Goal: Transaction & Acquisition: Purchase product/service

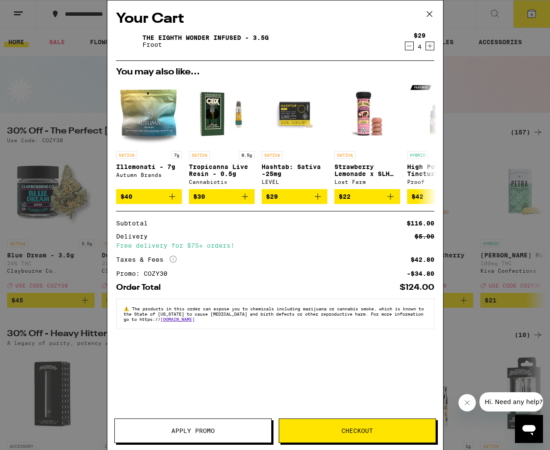
click at [337, 431] on span "Checkout" at bounding box center [357, 431] width 156 height 6
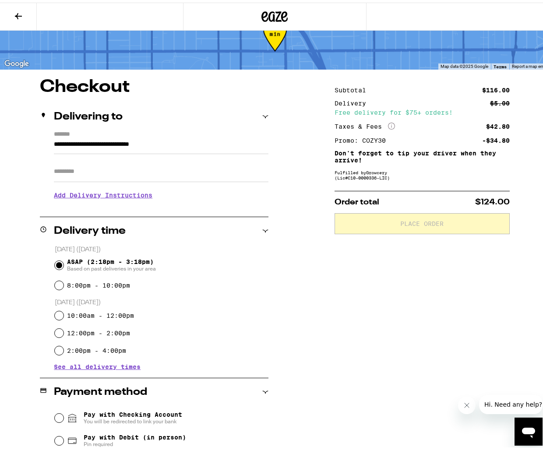
scroll to position [118, 0]
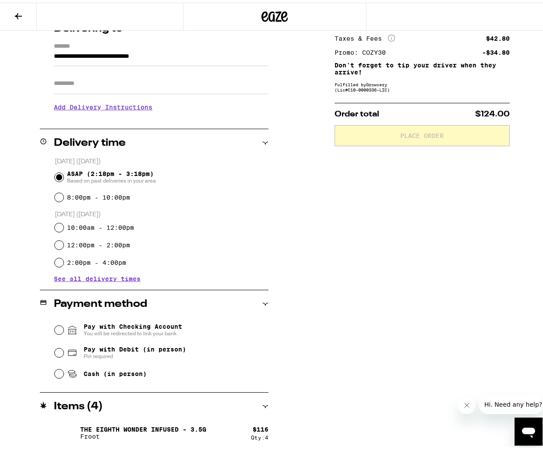
click at [134, 371] on span "Cash (in person)" at bounding box center [115, 371] width 63 height 7
click at [64, 371] on input "Cash (in person)" at bounding box center [59, 371] width 9 height 9
radio input "true"
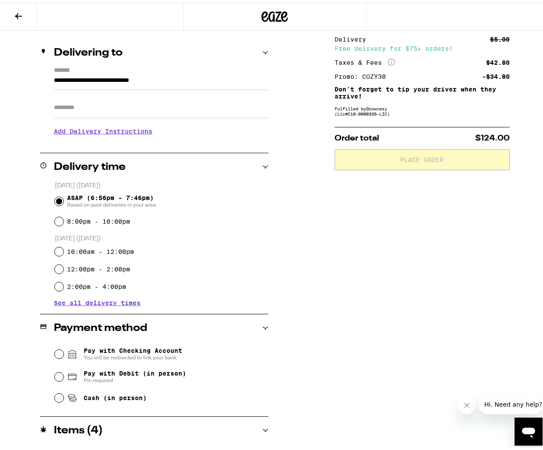
scroll to position [118, 0]
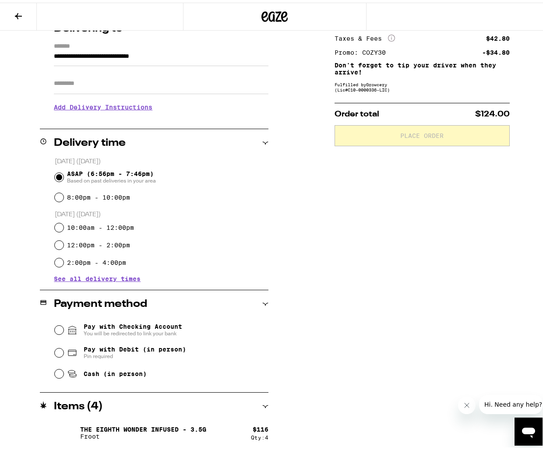
click at [127, 371] on span "Cash (in person)" at bounding box center [115, 371] width 63 height 7
click at [64, 371] on input "Cash (in person)" at bounding box center [59, 371] width 9 height 9
radio input "true"
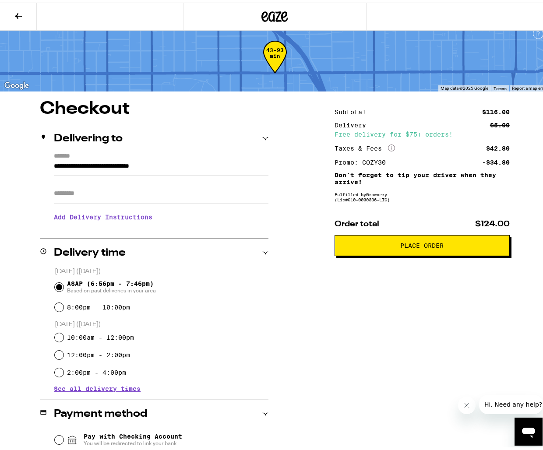
scroll to position [0, 0]
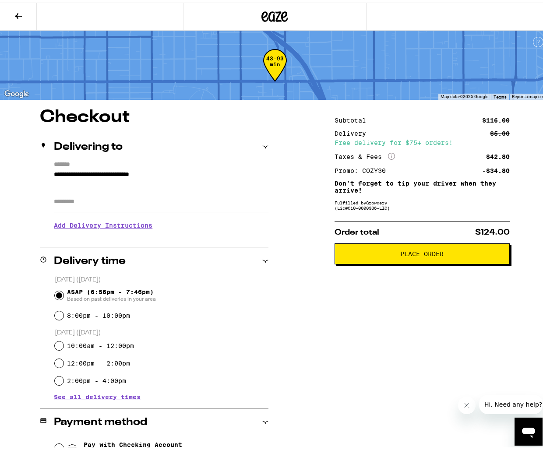
click at [17, 11] on icon at bounding box center [18, 13] width 11 height 11
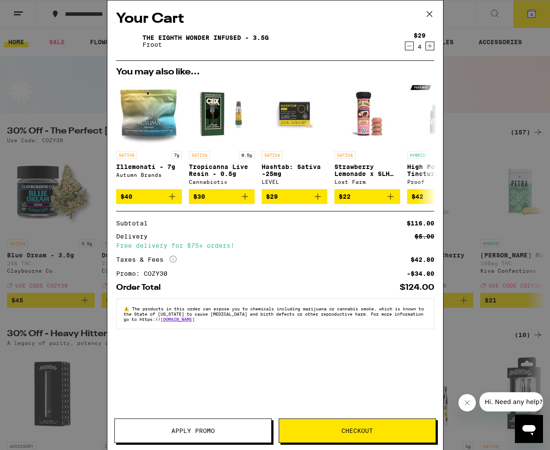
click at [343, 431] on span "Checkout" at bounding box center [357, 431] width 32 height 6
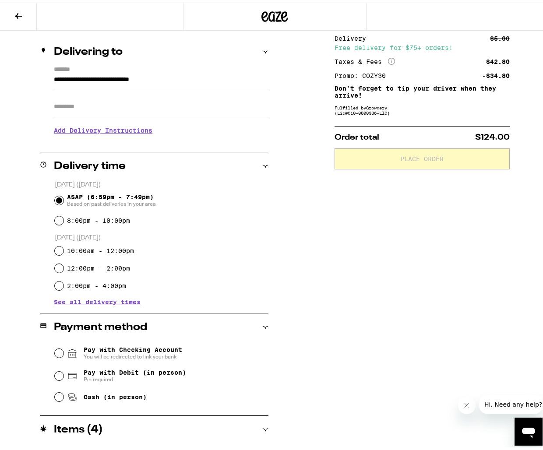
scroll to position [118, 0]
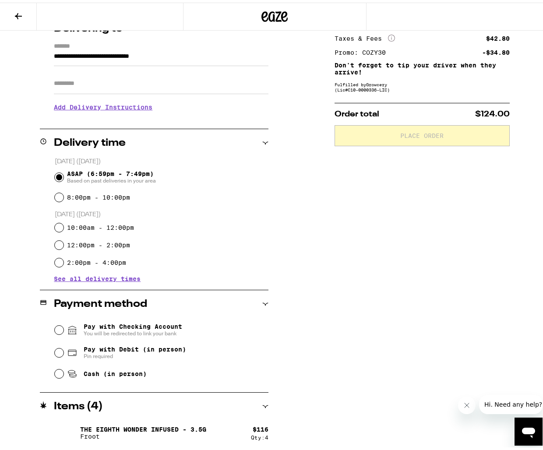
click at [124, 375] on span "Cash (in person)" at bounding box center [115, 371] width 63 height 7
click at [64, 375] on input "Cash (in person)" at bounding box center [59, 371] width 9 height 9
radio input "true"
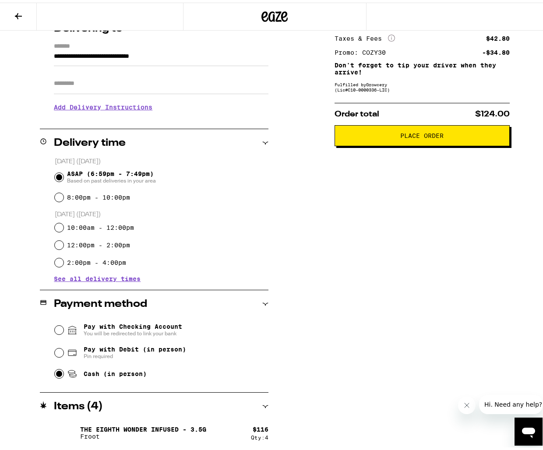
click at [400, 133] on span "Place Order" at bounding box center [421, 133] width 43 height 6
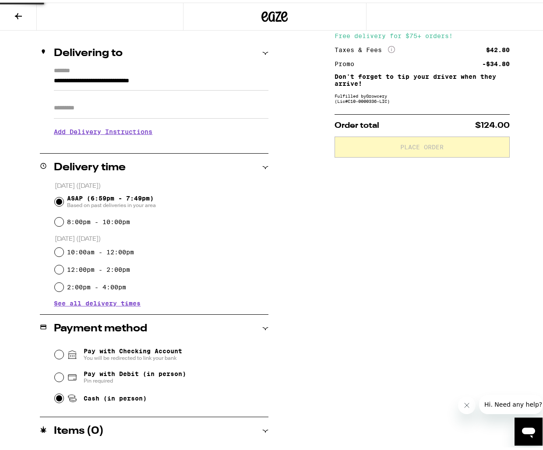
scroll to position [109, 0]
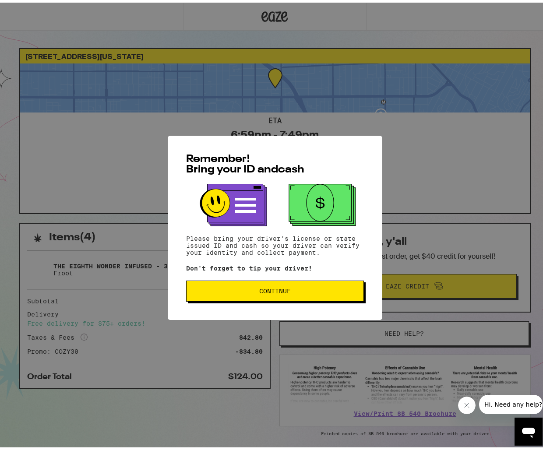
click at [277, 286] on button "Continue" at bounding box center [275, 288] width 178 height 21
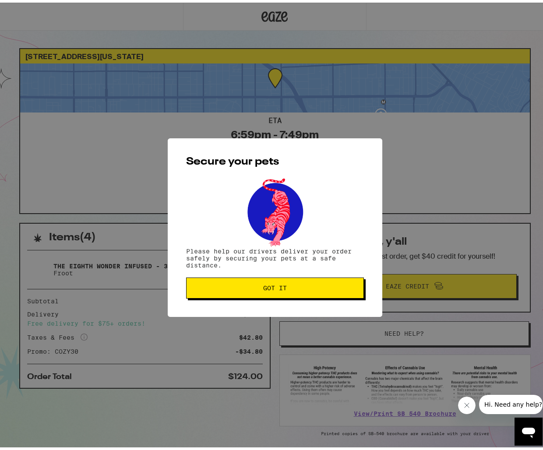
click at [277, 286] on span "Got it" at bounding box center [275, 285] width 24 height 6
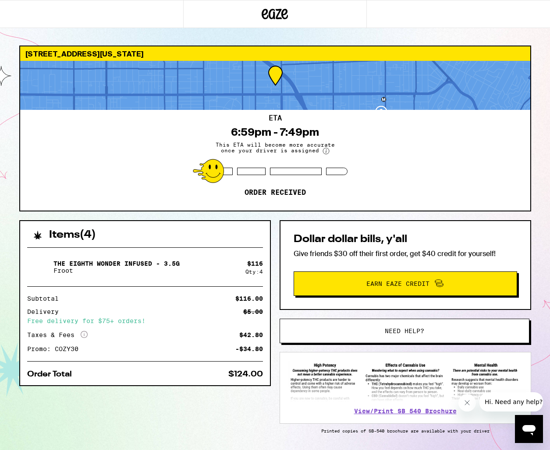
click at [276, 286] on div "Items ( 4 ) The Eighth Wonder Infused - 3.5g Froot $ 116 Qty: 4 Subtotal $116.0…" at bounding box center [275, 348] width 512 height 257
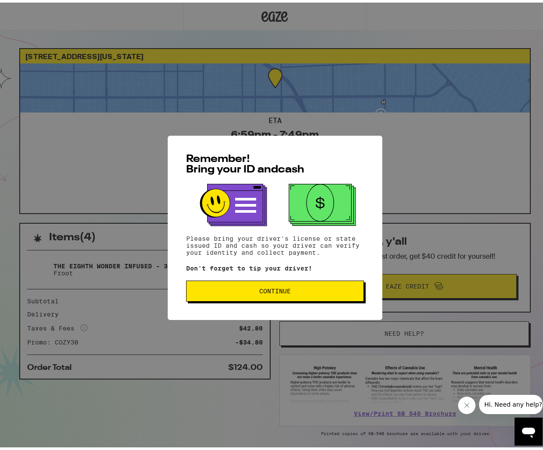
click at [242, 297] on button "Continue" at bounding box center [275, 288] width 178 height 21
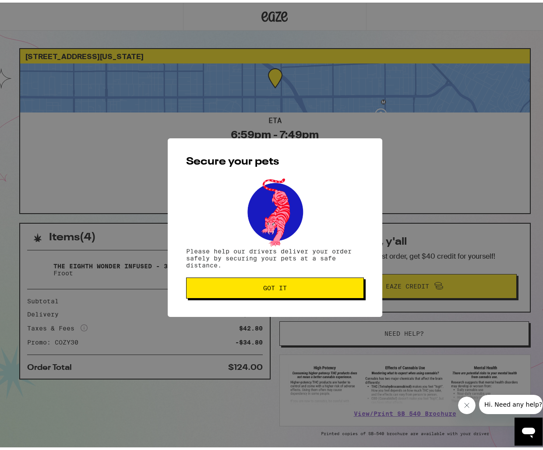
click at [241, 288] on span "Got it" at bounding box center [275, 285] width 163 height 6
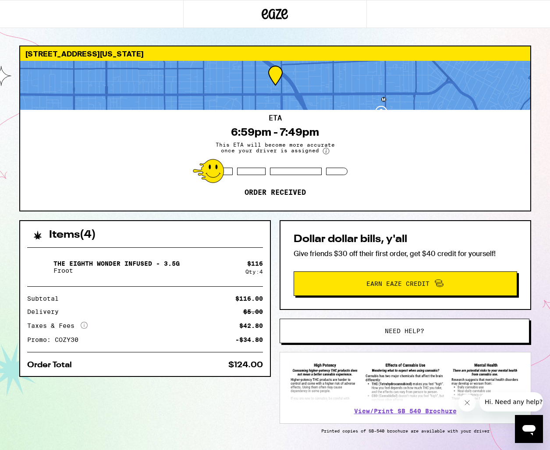
click at [261, 221] on div "Items ( 4 )" at bounding box center [145, 230] width 250 height 19
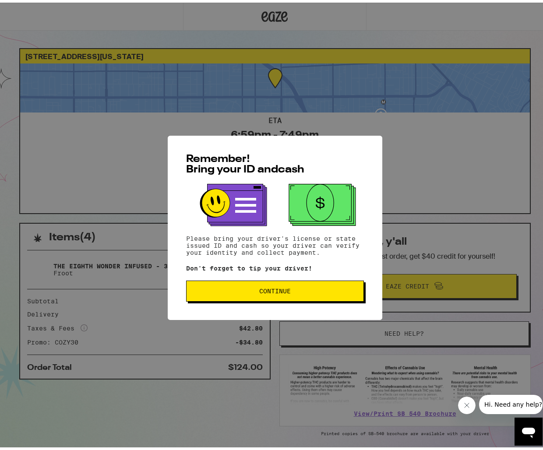
click at [225, 290] on span "Continue" at bounding box center [275, 289] width 163 height 6
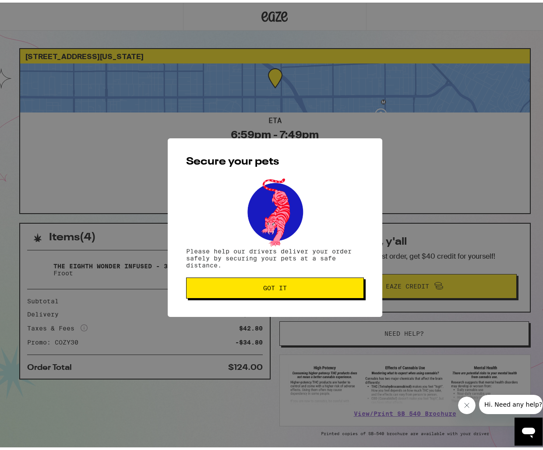
click at [225, 290] on button "Got it" at bounding box center [275, 285] width 178 height 21
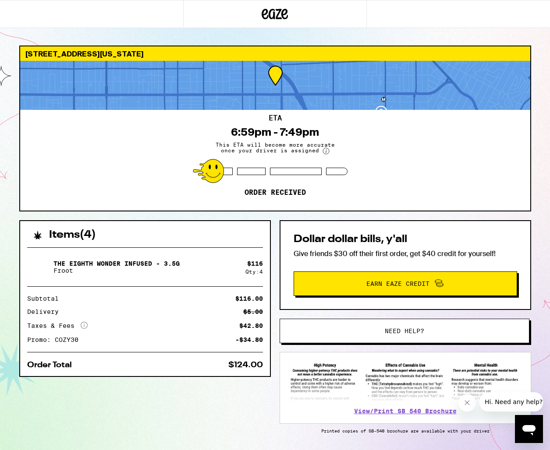
click at [225, 290] on div "The Eighth Wonder Infused - 3.5g Froot $ 116 Qty: 4 Subtotal $116.00 Delivery $…" at bounding box center [145, 308] width 250 height 136
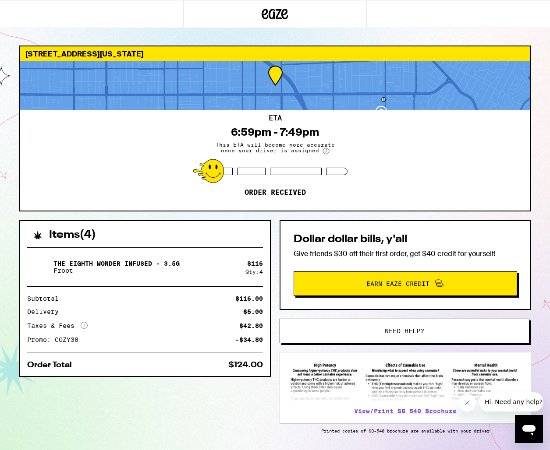
click at [224, 273] on div "The Eighth Wonder Infused - 3.5g Froot" at bounding box center [136, 267] width 218 height 25
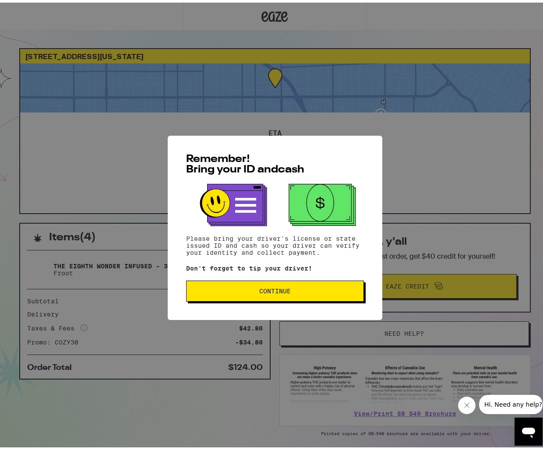
click at [259, 292] on span "Continue" at bounding box center [275, 289] width 32 height 6
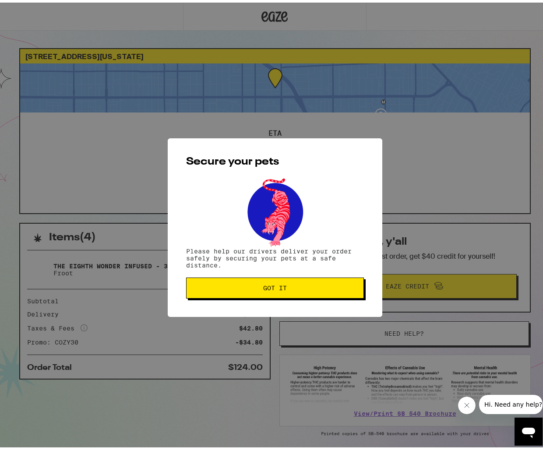
click at [256, 294] on button "Got it" at bounding box center [275, 285] width 178 height 21
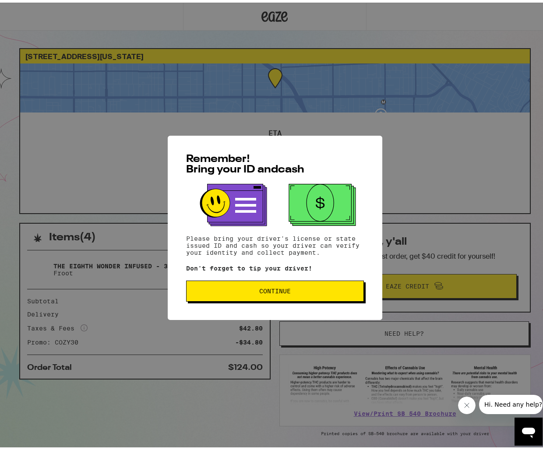
click at [233, 294] on button "Continue" at bounding box center [275, 288] width 178 height 21
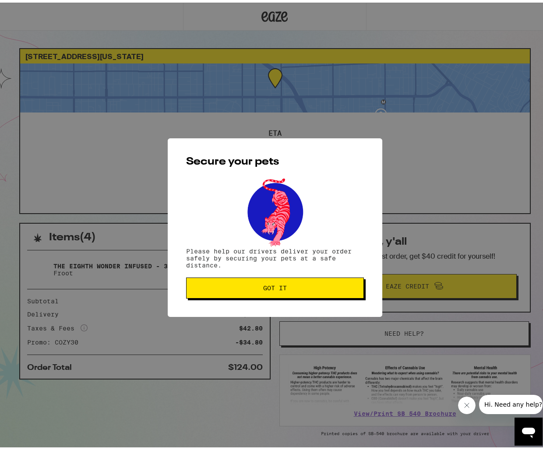
click at [233, 294] on button "Got it" at bounding box center [275, 285] width 178 height 21
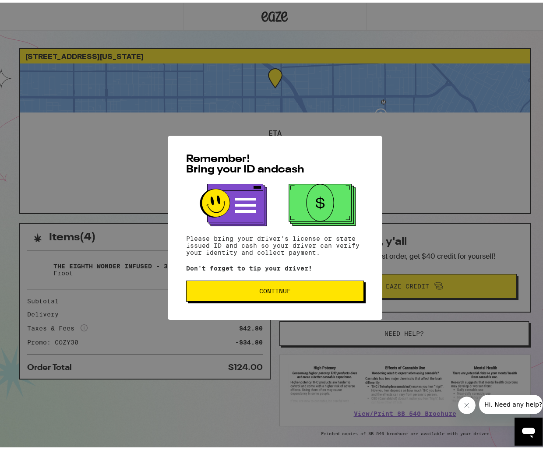
click at [259, 292] on span "Continue" at bounding box center [275, 289] width 32 height 6
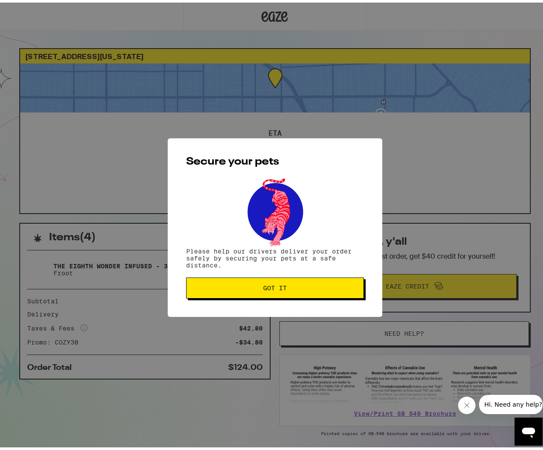
click at [257, 293] on button "Got it" at bounding box center [275, 285] width 178 height 21
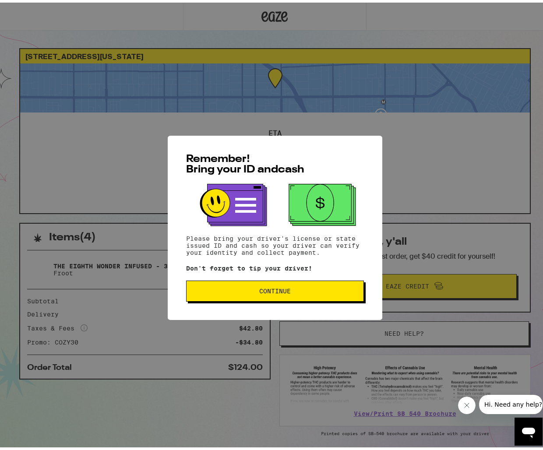
click at [268, 279] on div "Remember! Bring your ID and cash Please bring your driver's license or state is…" at bounding box center [275, 225] width 215 height 184
click at [266, 284] on button "Continue" at bounding box center [275, 288] width 178 height 21
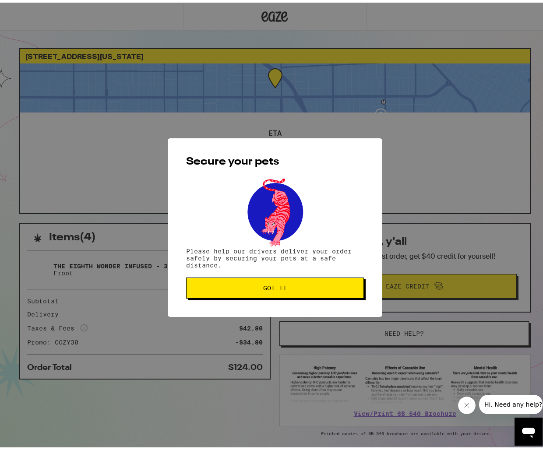
click at [266, 286] on span "Got it" at bounding box center [275, 285] width 24 height 6
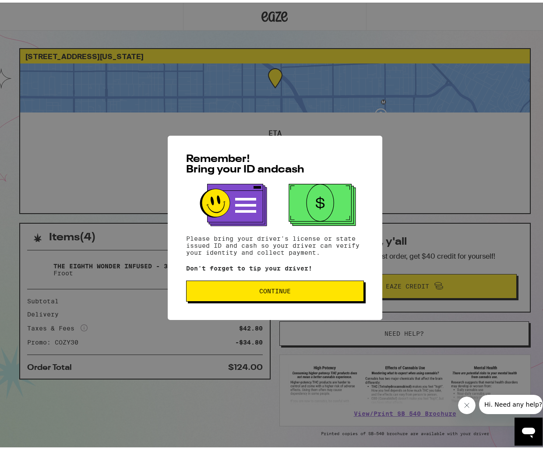
click at [248, 284] on button "Continue" at bounding box center [275, 288] width 178 height 21
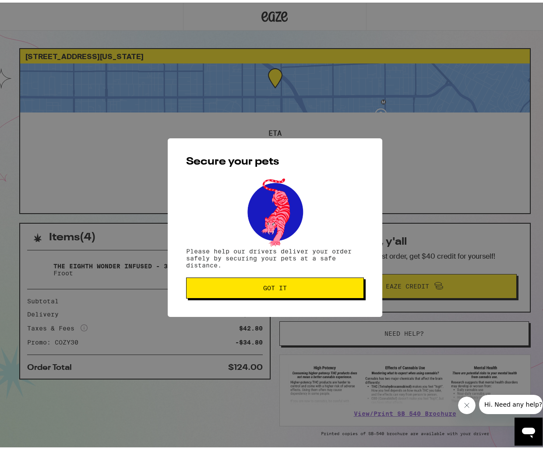
click at [248, 284] on span "Got it" at bounding box center [275, 285] width 163 height 6
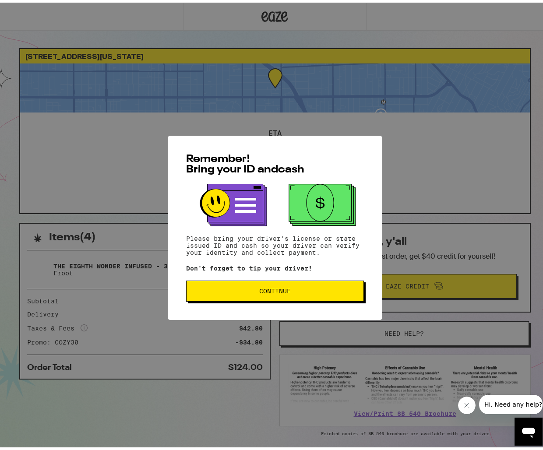
click at [254, 282] on button "Continue" at bounding box center [275, 288] width 178 height 21
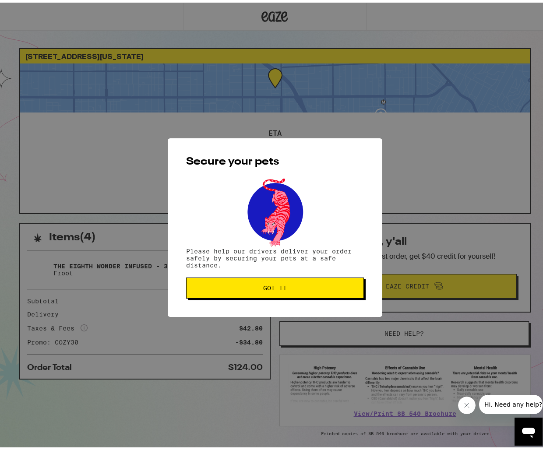
click at [254, 288] on span "Got it" at bounding box center [275, 285] width 163 height 6
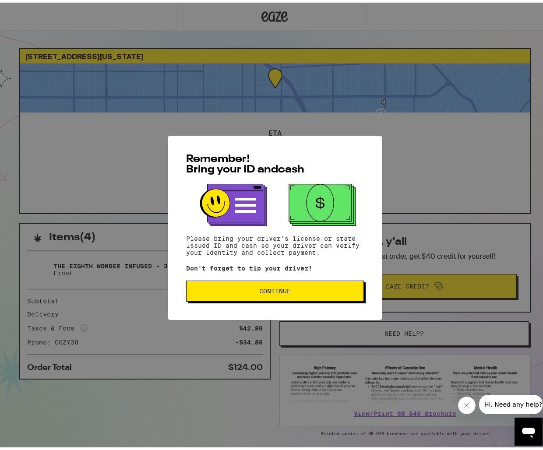
click at [220, 281] on button "Continue" at bounding box center [275, 288] width 178 height 21
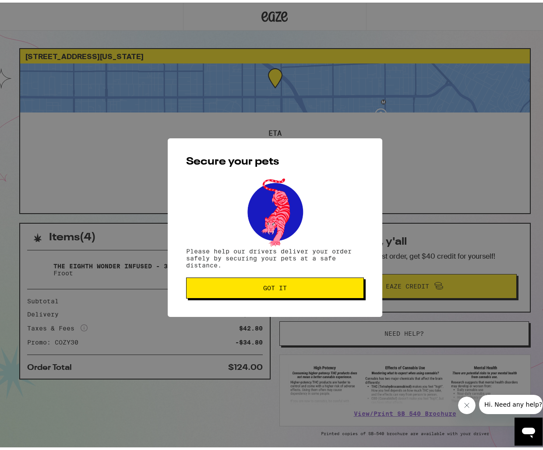
click at [220, 281] on button "Got it" at bounding box center [275, 285] width 178 height 21
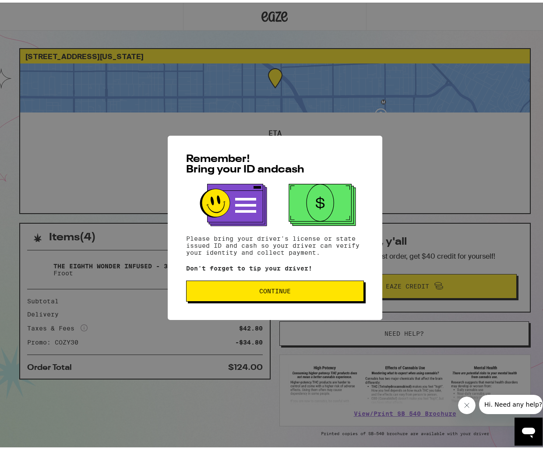
click at [285, 291] on span "Continue" at bounding box center [275, 289] width 32 height 6
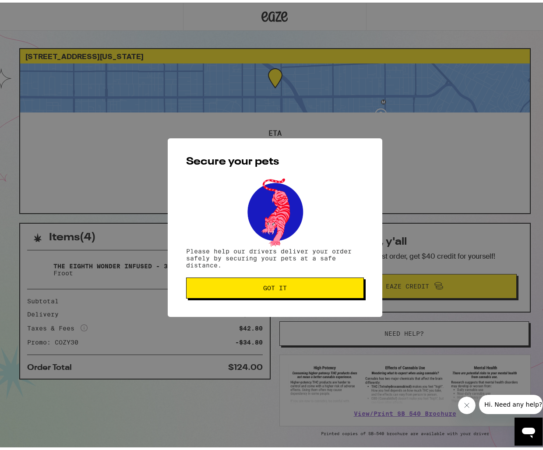
click at [285, 291] on button "Got it" at bounding box center [275, 285] width 178 height 21
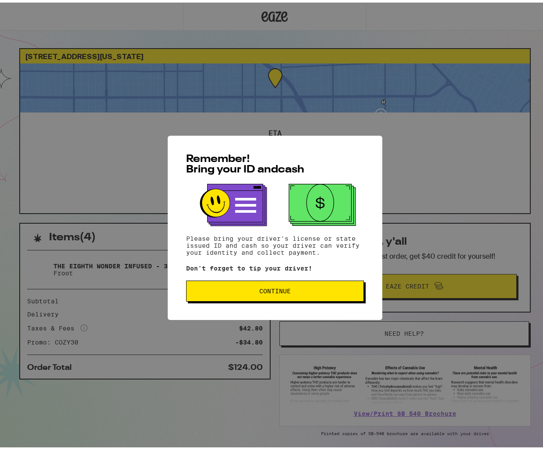
click at [232, 291] on span "Continue" at bounding box center [275, 289] width 163 height 6
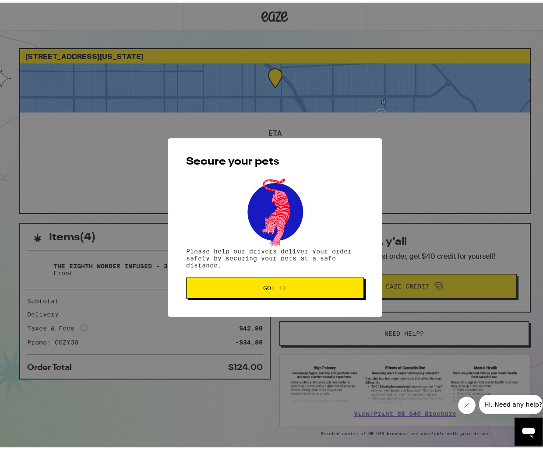
click at [232, 291] on button "Got it" at bounding box center [275, 285] width 178 height 21
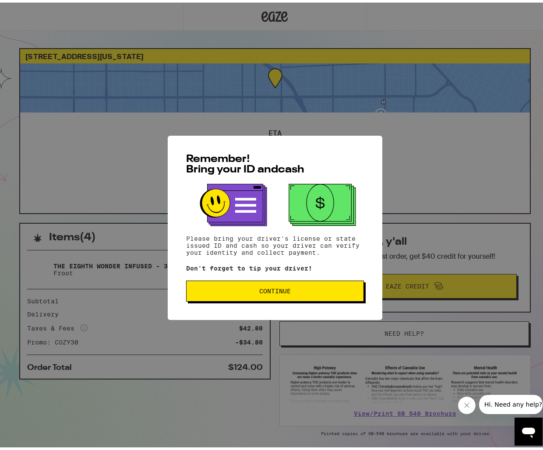
click at [208, 291] on span "Continue" at bounding box center [275, 289] width 163 height 6
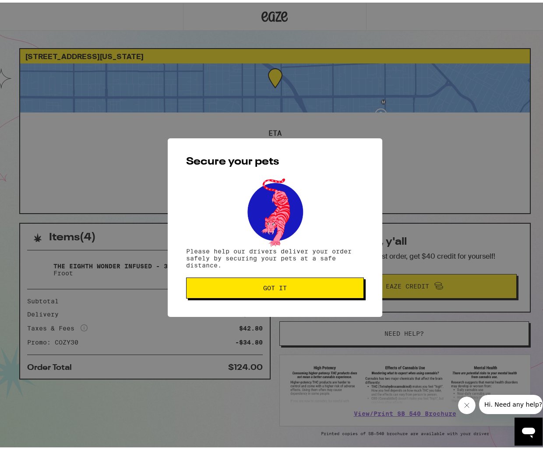
click at [208, 291] on button "Got it" at bounding box center [275, 285] width 178 height 21
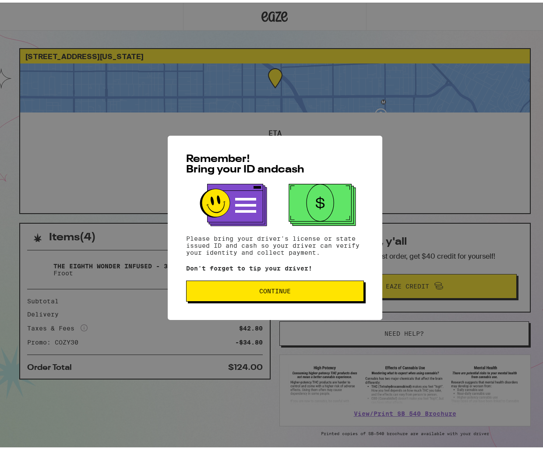
click at [317, 277] on div "Remember! Bring your ID and cash Please bring your driver's license or state is…" at bounding box center [275, 225] width 215 height 184
click at [315, 282] on button "Continue" at bounding box center [275, 288] width 178 height 21
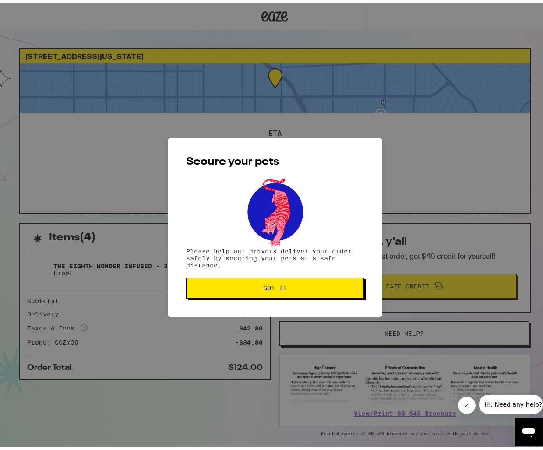
click at [315, 282] on button "Got it" at bounding box center [275, 285] width 178 height 21
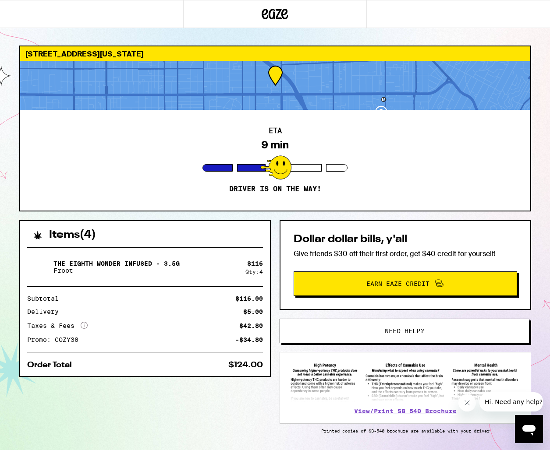
click at [273, 293] on div "Items ( 4 ) The Eighth Wonder Infused - 3.5g Froot $ 116 Qty: 4 Subtotal $116.0…" at bounding box center [275, 348] width 512 height 257
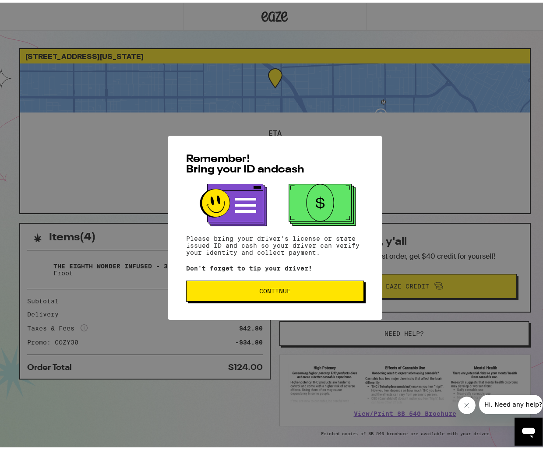
click at [288, 299] on button "Continue" at bounding box center [275, 288] width 178 height 21
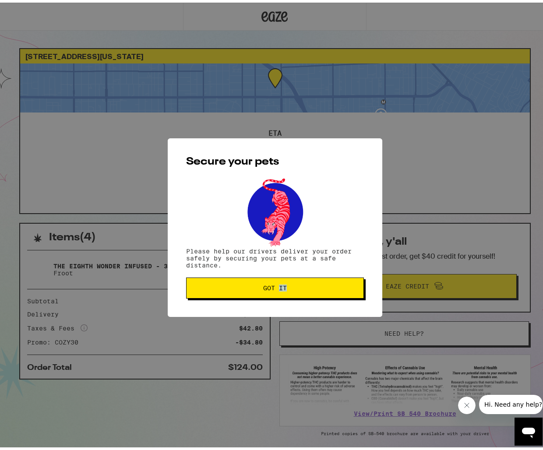
click at [288, 299] on div "Secure your pets Please help our drivers deliver your order safely by securing …" at bounding box center [275, 225] width 215 height 179
click at [292, 291] on button "Got it" at bounding box center [275, 285] width 178 height 21
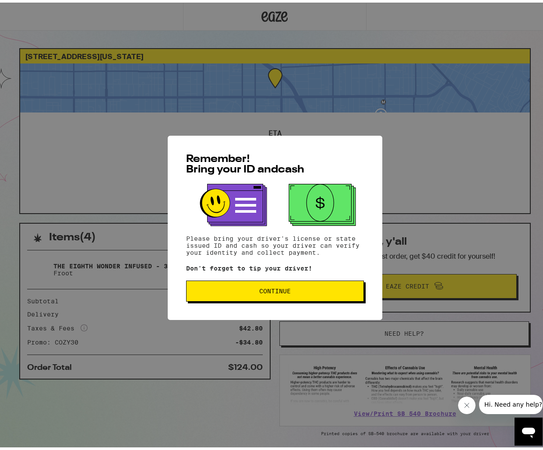
click at [244, 280] on button "Continue" at bounding box center [275, 288] width 178 height 21
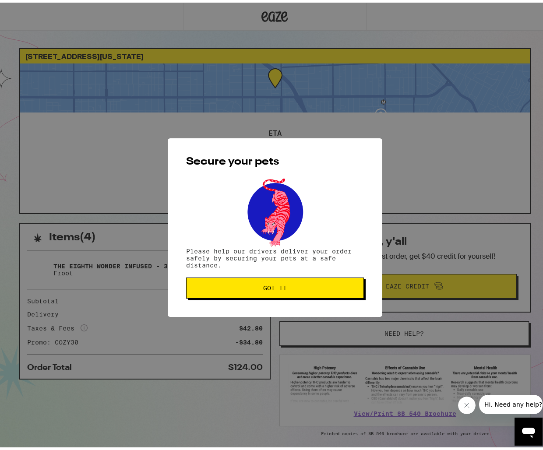
click at [244, 280] on button "Got it" at bounding box center [275, 285] width 178 height 21
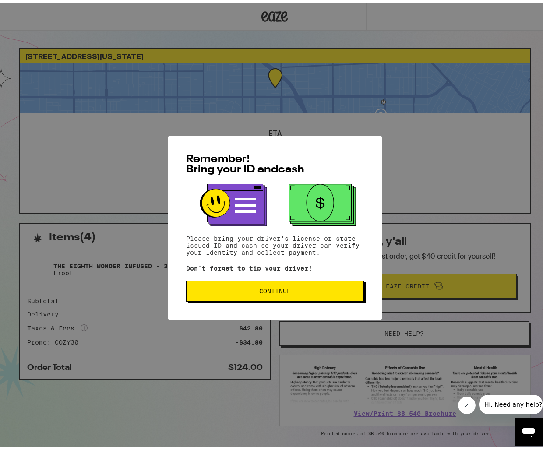
click at [278, 292] on span "Continue" at bounding box center [275, 289] width 32 height 6
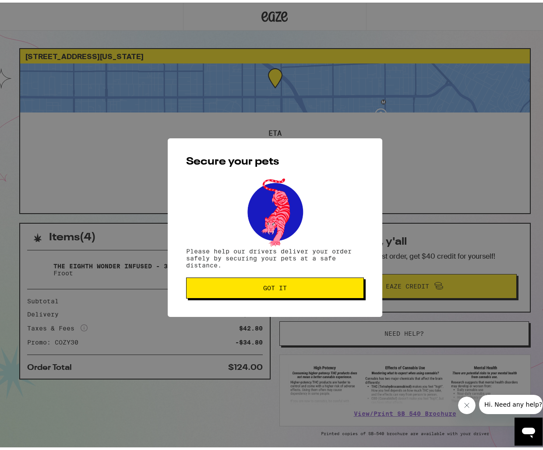
click at [278, 294] on button "Got it" at bounding box center [275, 285] width 178 height 21
